Goal: Information Seeking & Learning: Learn about a topic

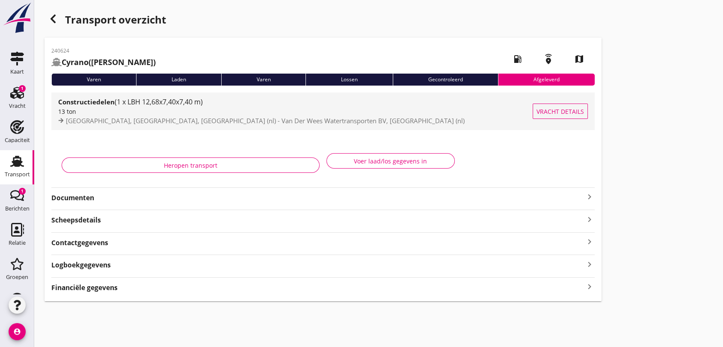
click at [174, 106] on span "(1 x LBH 12,68x7,40x7,40 m)" at bounding box center [159, 101] width 88 height 9
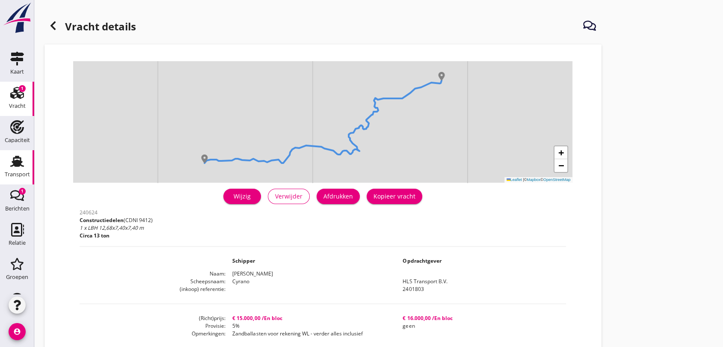
click at [13, 162] on use at bounding box center [17, 161] width 14 height 11
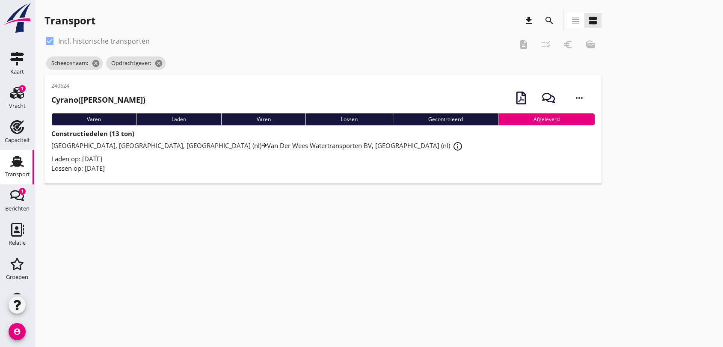
click at [13, 165] on use at bounding box center [17, 161] width 14 height 11
click at [546, 18] on icon "search" at bounding box center [549, 20] width 10 height 10
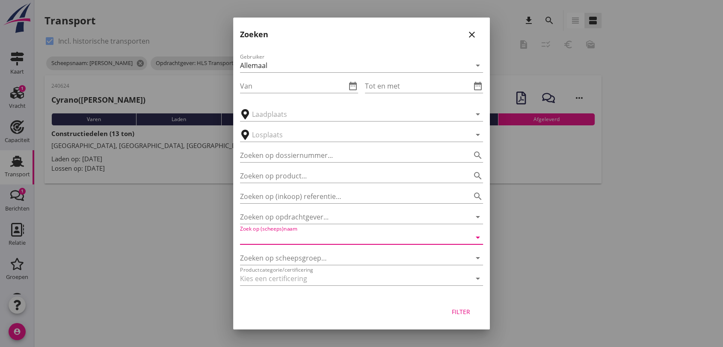
click at [325, 237] on input "Zoek op (scheeps)naam" at bounding box center [349, 238] width 219 height 14
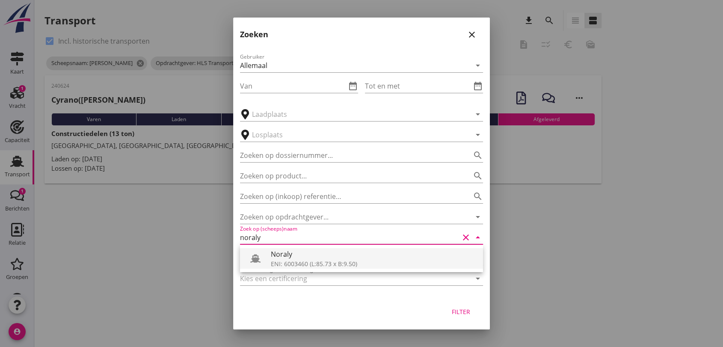
click at [296, 257] on div "Noraly" at bounding box center [373, 254] width 205 height 10
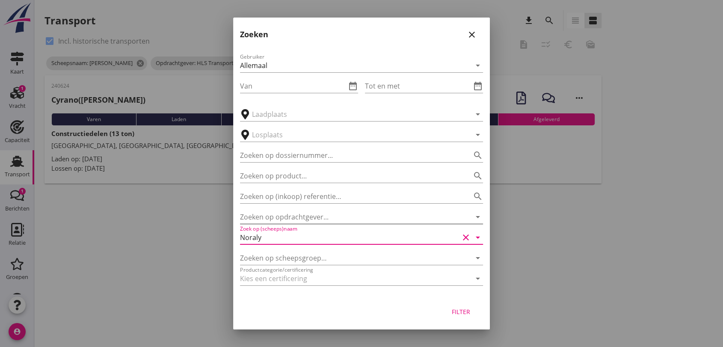
type input "Noraly"
click at [299, 211] on input "Zoeken op opdrachtgever..." at bounding box center [349, 217] width 219 height 14
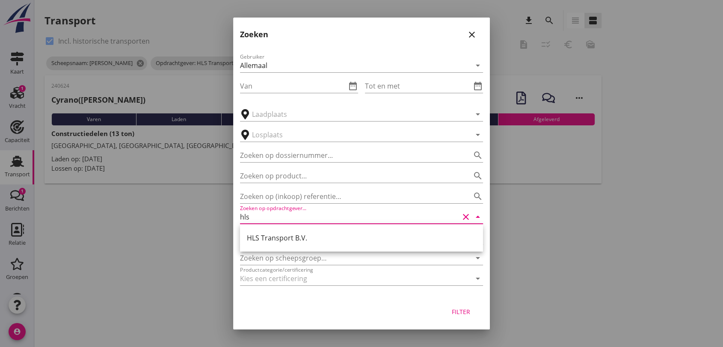
drag, startPoint x: 282, startPoint y: 234, endPoint x: 300, endPoint y: 244, distance: 20.3
click at [285, 237] on div "HLS Transport B.V." at bounding box center [361, 238] width 229 height 10
type input "HLS Transport B.V."
click at [458, 306] on button "Filter" at bounding box center [461, 311] width 38 height 15
type input "Noraly"
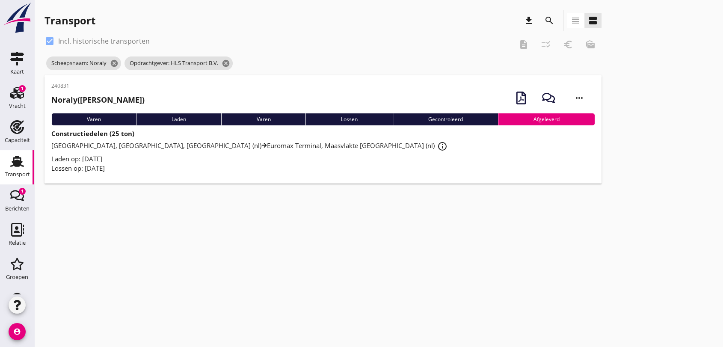
click at [103, 133] on strong "Constructiedelen (25 ton)" at bounding box center [92, 133] width 83 height 9
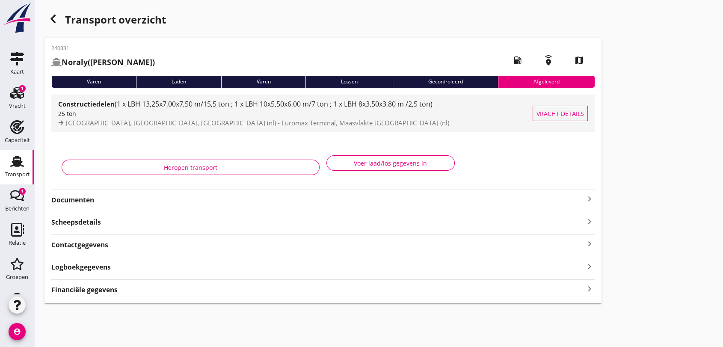
click at [348, 105] on span "(1 x LBH 13,25x7,00x7,50 m/15,5 ton ; 1 x LBH 10x5,50x6,00 m/7 ton ; 1 x LBH 8x…" at bounding box center [274, 103] width 318 height 9
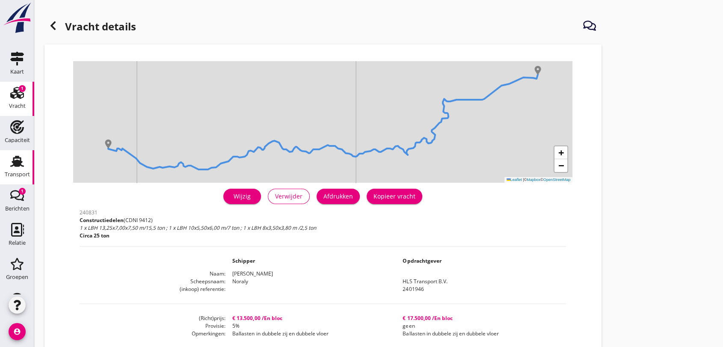
click at [15, 163] on use at bounding box center [17, 161] width 14 height 11
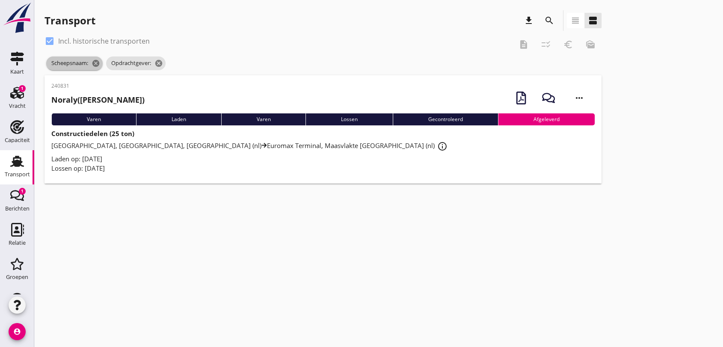
drag, startPoint x: 96, startPoint y: 62, endPoint x: 114, endPoint y: 64, distance: 18.5
click at [99, 64] on icon "cancel" at bounding box center [96, 63] width 9 height 9
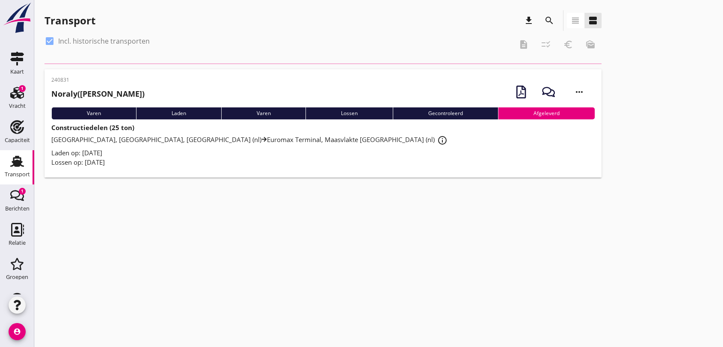
click at [49, 40] on div at bounding box center [49, 41] width 15 height 15
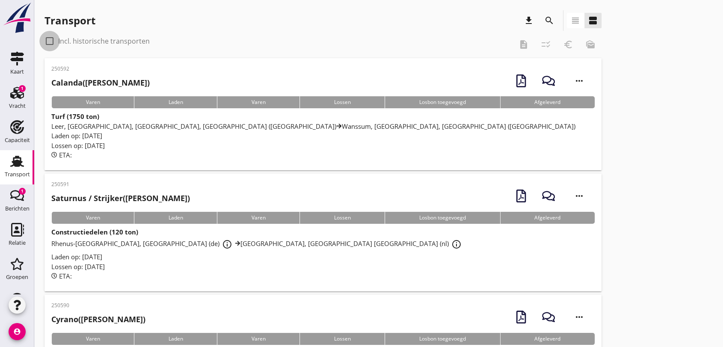
checkbox input "false"
